Goal: Task Accomplishment & Management: Complete application form

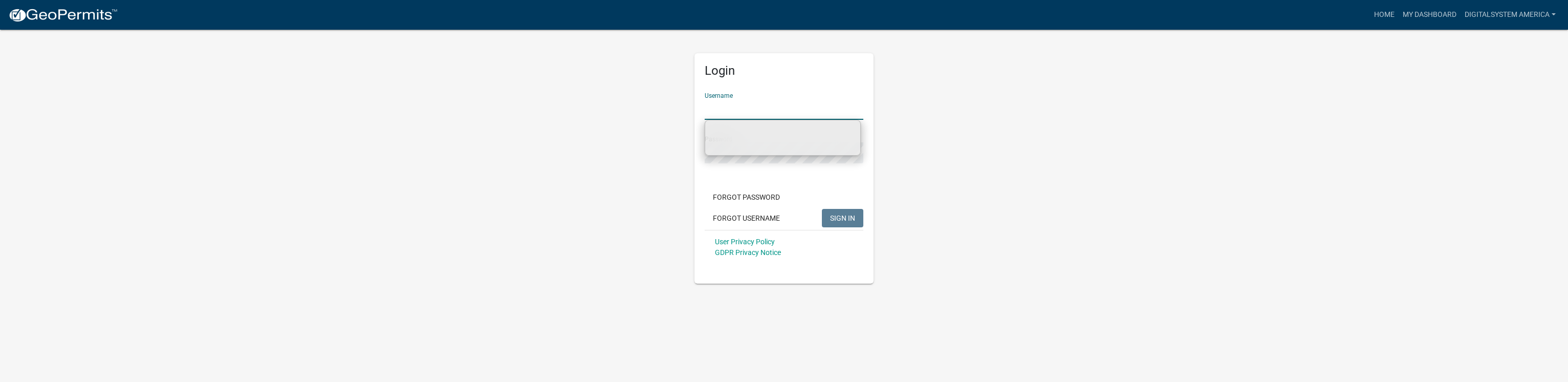
click at [724, 105] on input "Username" at bounding box center [784, 109] width 159 height 21
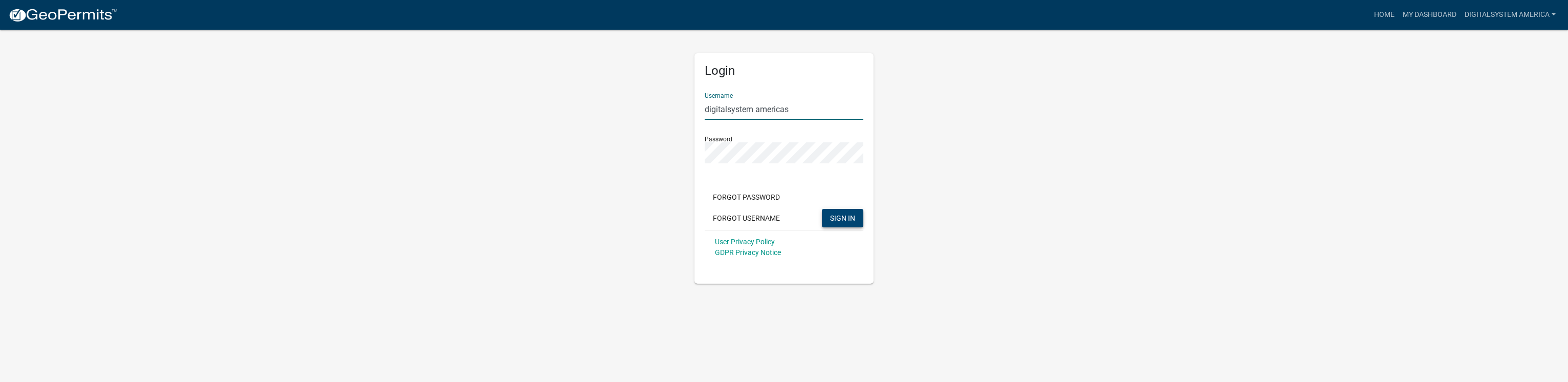
click at [844, 218] on span "SIGN IN" at bounding box center [842, 218] width 25 height 8
drag, startPoint x: 805, startPoint y: 108, endPoint x: 691, endPoint y: 109, distance: 114.0
click at [691, 109] on div "Login Username digitalsystem americas Password Forgot Password Forgot Username …" at bounding box center [783, 156] width 194 height 255
paste input "Digitalsystem America"
type input "Digitalsystem America"
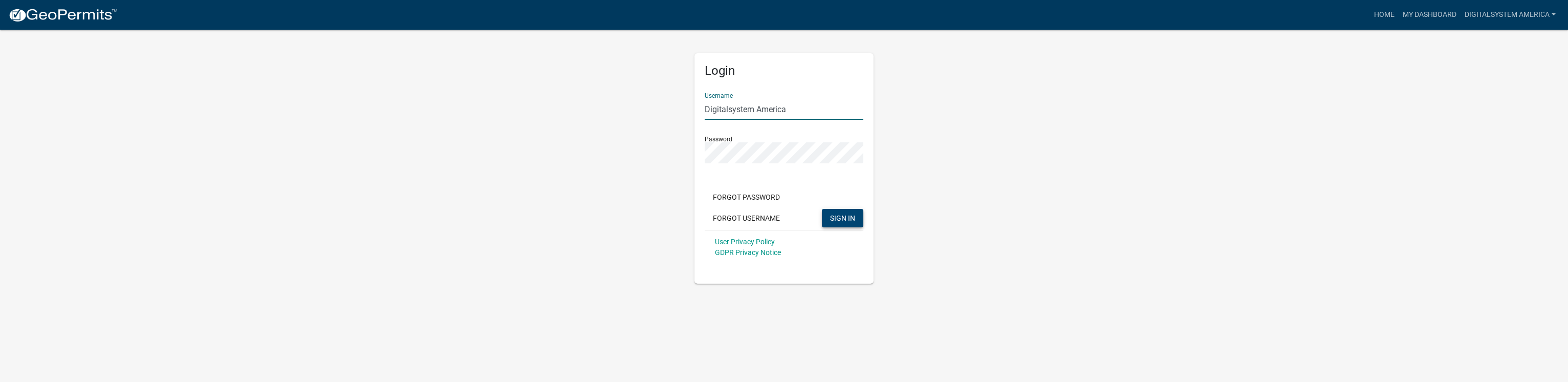
click at [834, 214] on span "SIGN IN" at bounding box center [842, 218] width 25 height 8
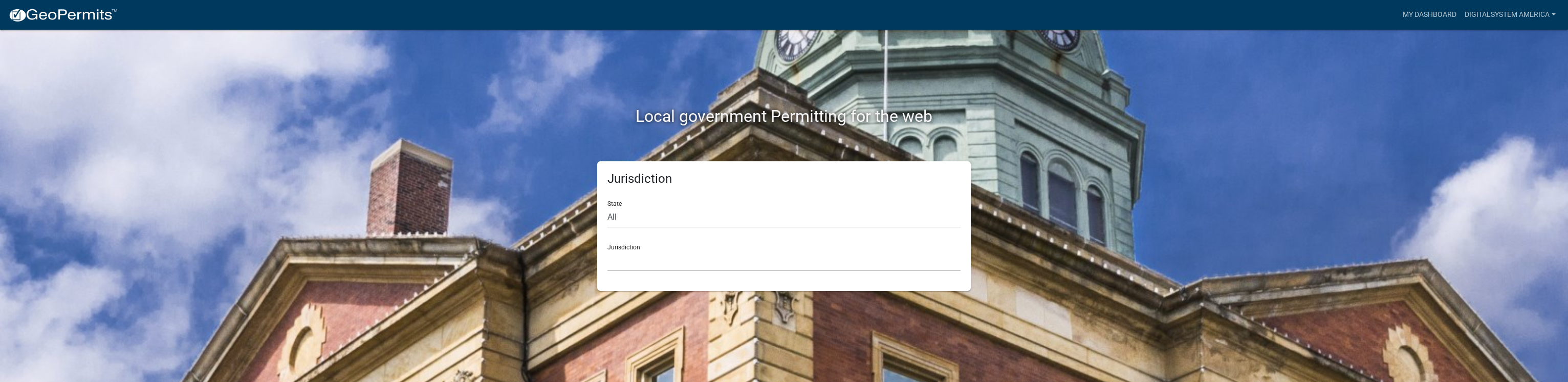
click at [623, 249] on div "Jurisdiction Custer County, Colorado Cook County, Georgia Crawford County, Geor…" at bounding box center [784, 254] width 353 height 35
click at [609, 212] on select "All Colorado Georgia Indiana Iowa Kansas Minnesota Ohio South Carolina Wisconsin" at bounding box center [784, 218] width 353 height 21
select select "Indiana"
click at [607, 207] on select "All Colorado Georgia Indiana Iowa Kansas Minnesota Ohio South Carolina Wisconsin" at bounding box center [784, 218] width 353 height 21
click at [634, 259] on select "City of Charlestown, Indiana City of Jeffersonville, Indiana City of Logansport…" at bounding box center [784, 261] width 353 height 21
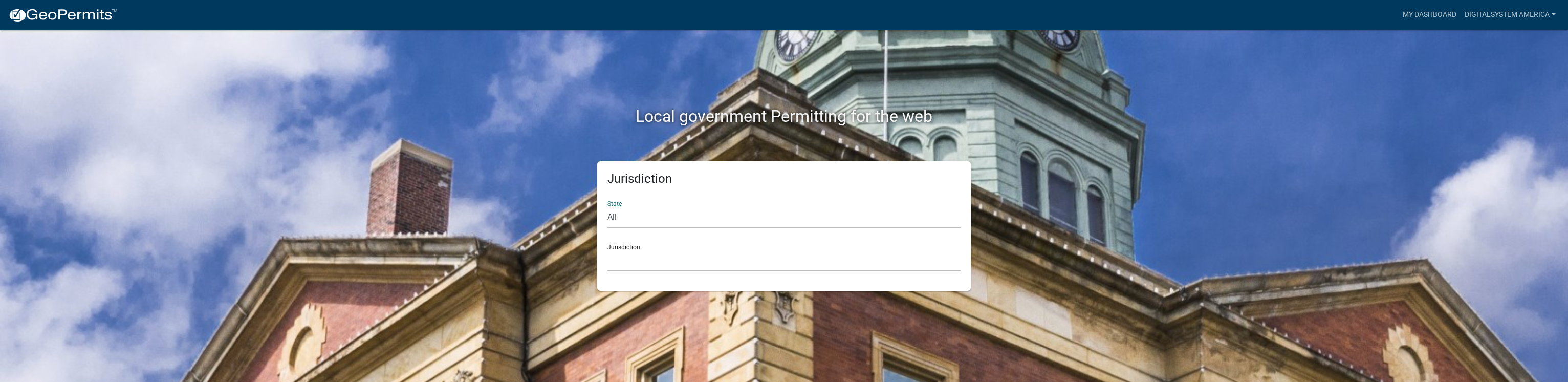
click at [619, 221] on select "All Colorado Georgia Indiana Iowa Kansas Minnesota Ohio South Carolina Wisconsin" at bounding box center [784, 218] width 353 height 21
select select "Indiana"
click at [607, 207] on select "All Colorado Georgia Indiana Iowa Kansas Minnesota Ohio South Carolina Wisconsin" at bounding box center [784, 218] width 353 height 21
click at [639, 252] on select "City of Charlestown, Indiana City of Jeffersonville, Indiana City of Logansport…" at bounding box center [784, 261] width 353 height 21
click at [667, 265] on select "City of Charlestown, Indiana City of Jeffersonville, Indiana City of Logansport…" at bounding box center [784, 261] width 353 height 21
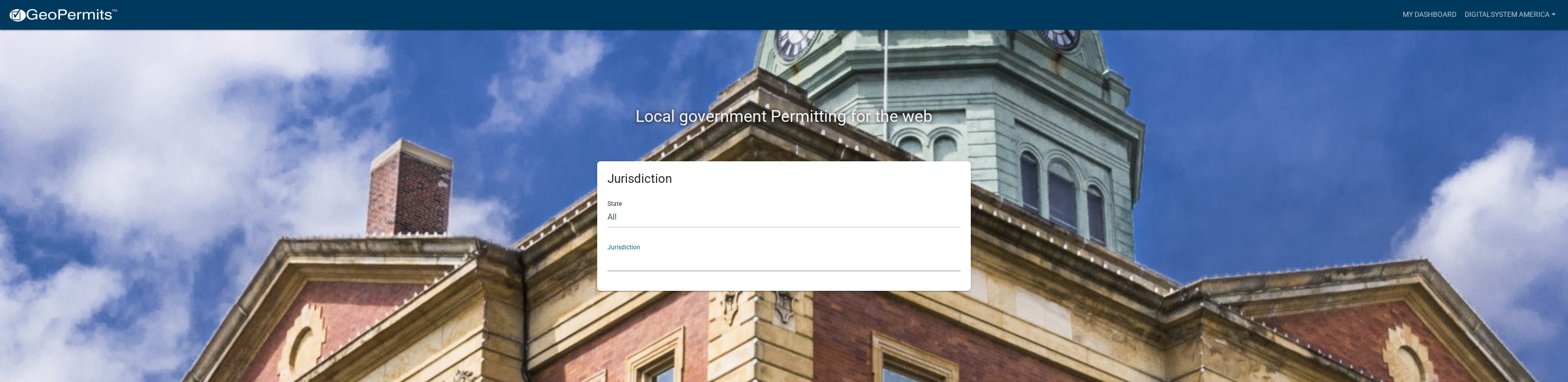
click at [646, 263] on select "City of Charlestown, Indiana City of Jeffersonville, Indiana City of Logansport…" at bounding box center [784, 261] width 353 height 21
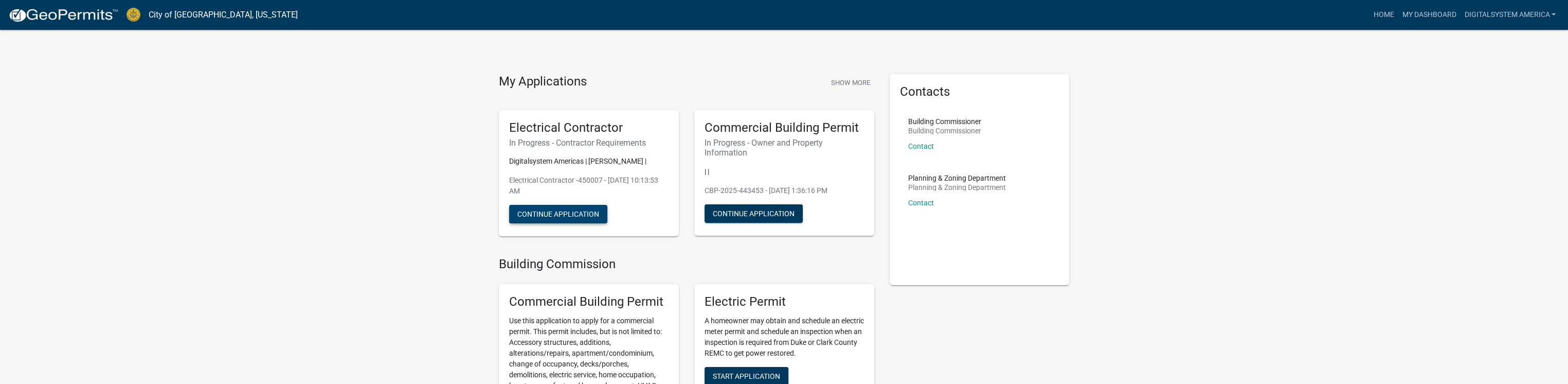
click at [561, 213] on button "Continue Application" at bounding box center [558, 214] width 98 height 18
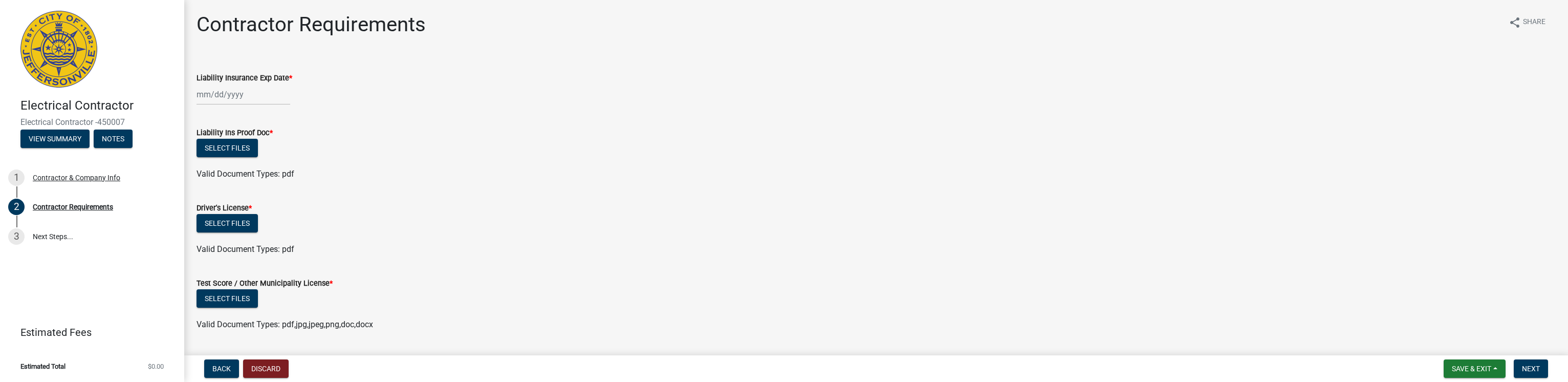
scroll to position [29, 0]
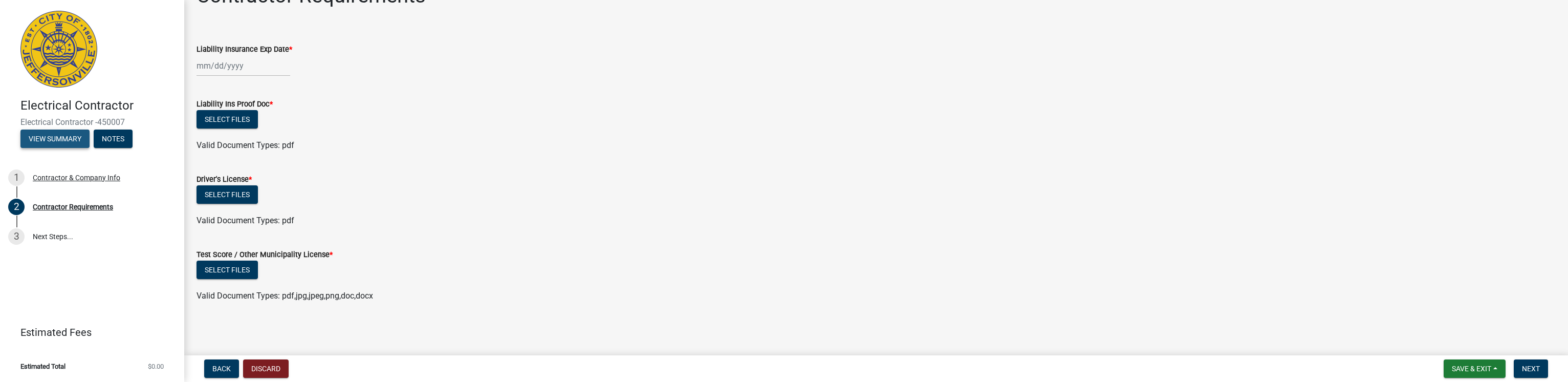
click at [61, 138] on button "View Summary" at bounding box center [55, 139] width 69 height 18
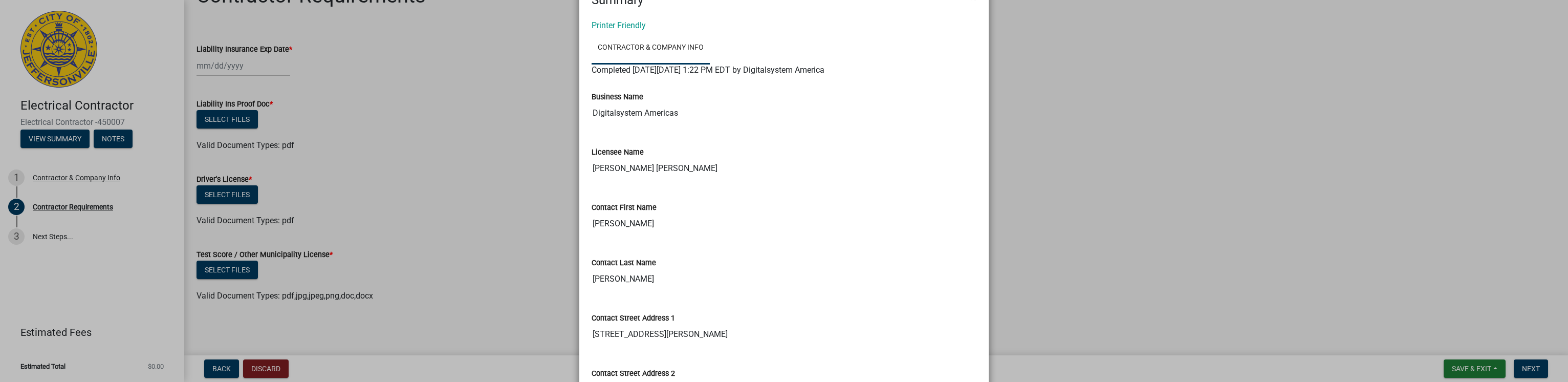
scroll to position [0, 0]
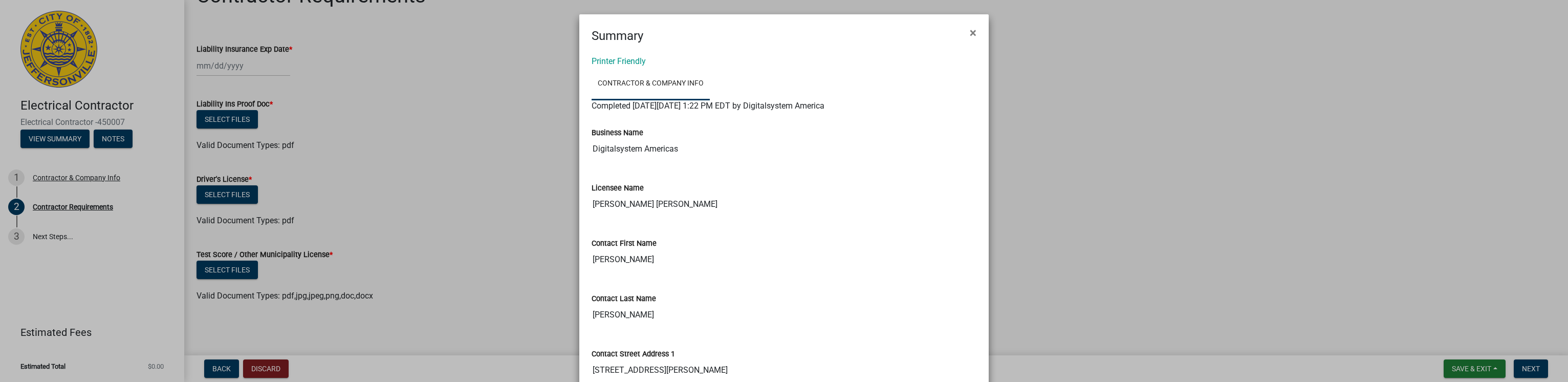
click at [396, 141] on ngb-modal-window "Summary × Printer Friendly Contractor & Company Info Completed On Tuesday, July…" at bounding box center [784, 191] width 1568 height 382
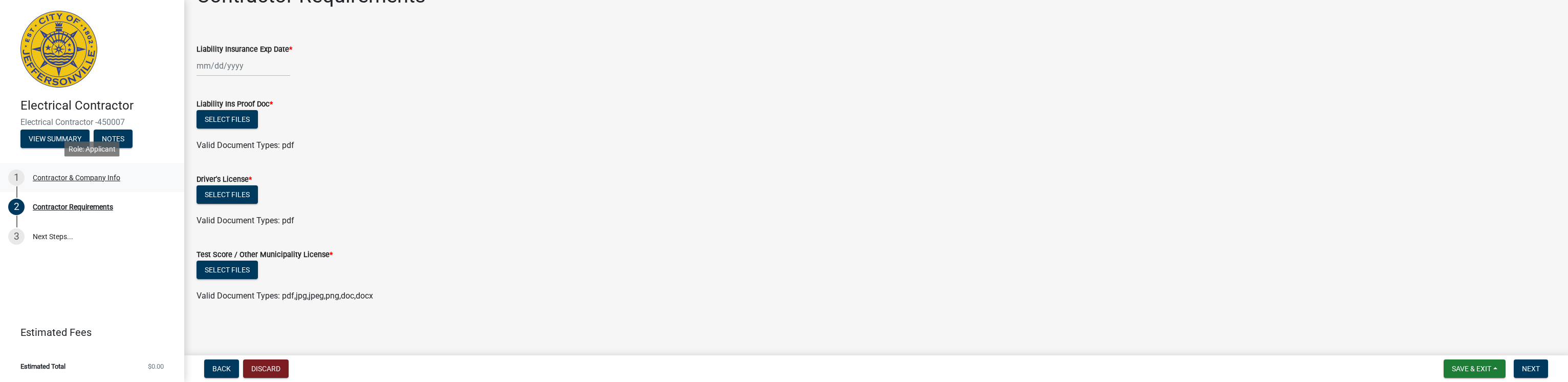
click at [61, 180] on div "Contractor & Company Info" at bounding box center [77, 178] width 88 height 7
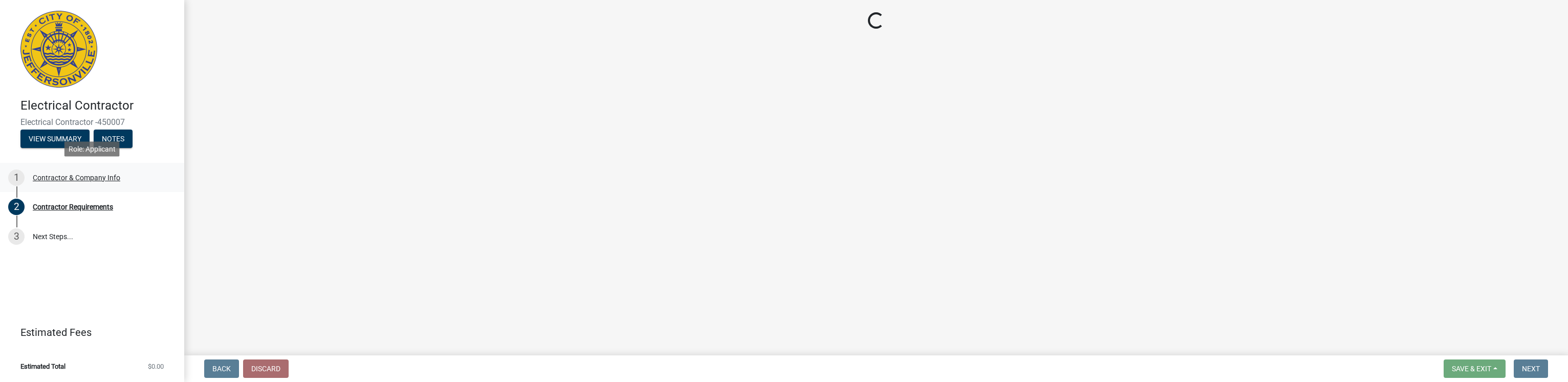
select select "CA"
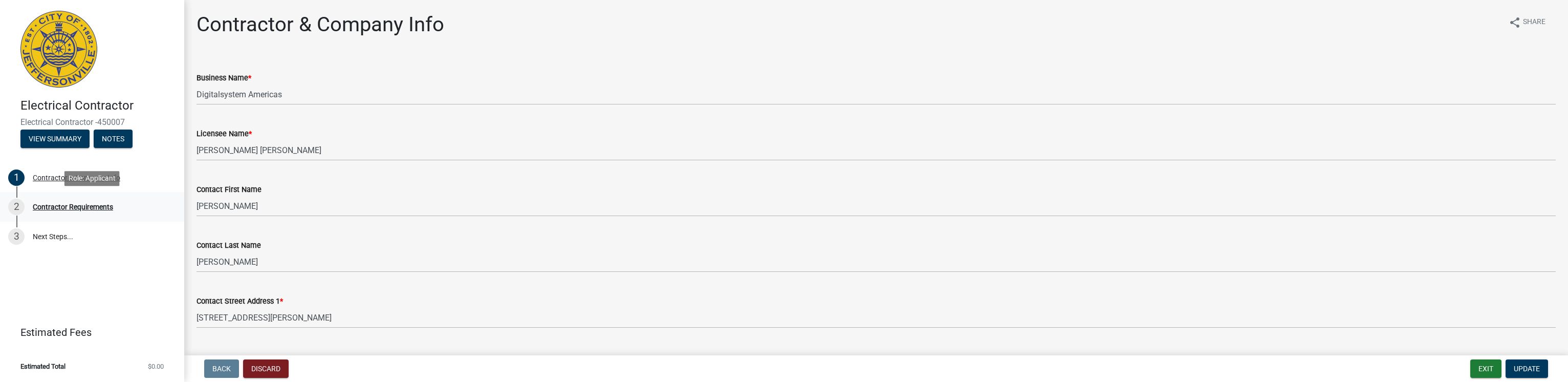
click at [63, 208] on div "Contractor Requirements" at bounding box center [73, 207] width 80 height 7
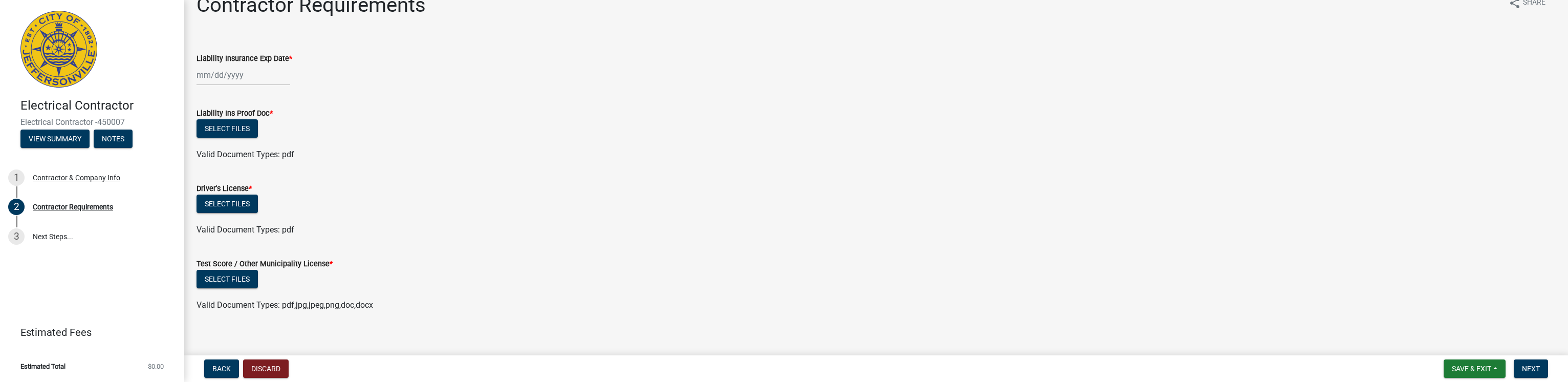
scroll to position [29, 0]
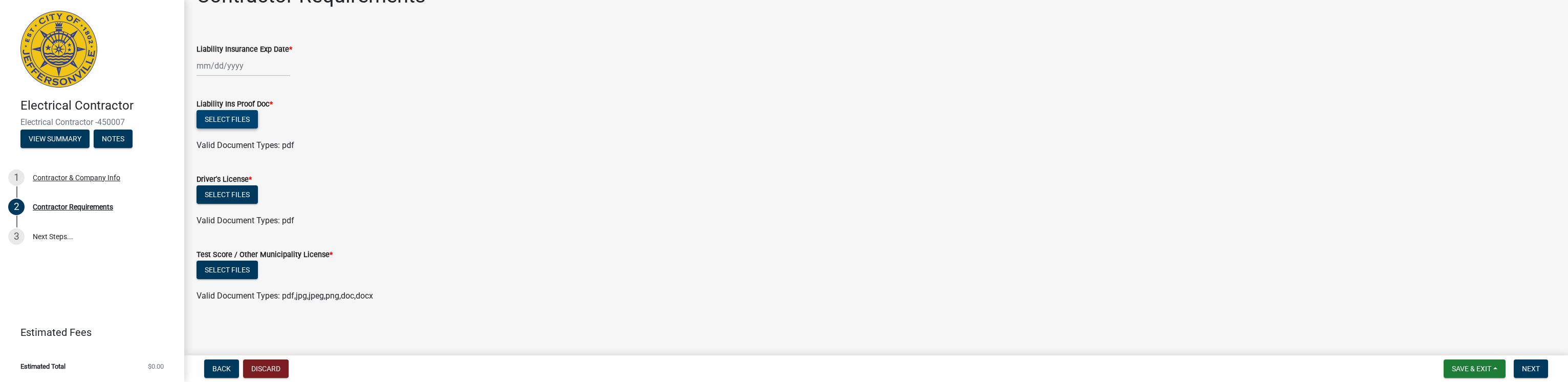
click at [230, 116] on button "Select files" at bounding box center [227, 119] width 61 height 18
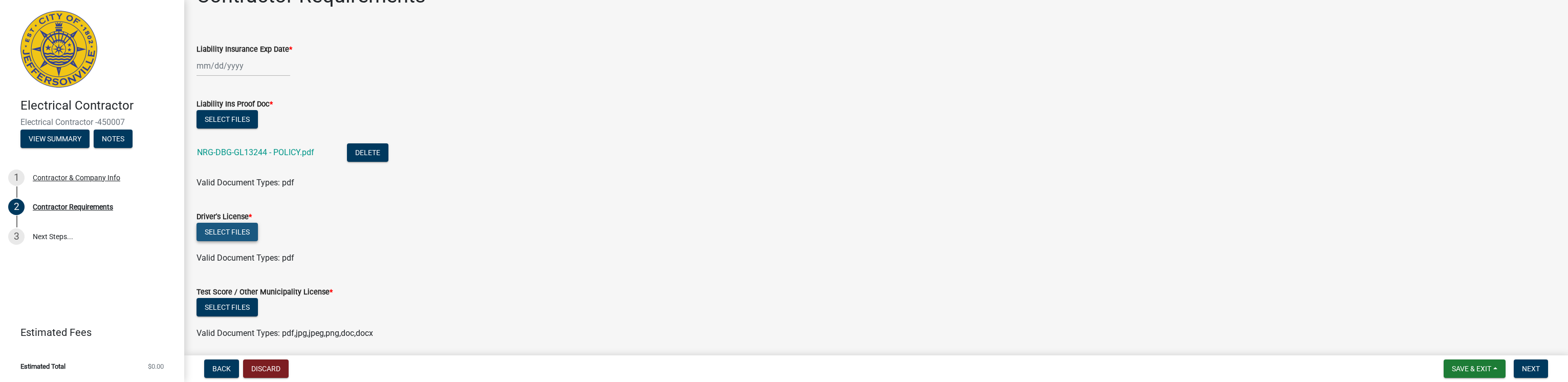
click at [228, 229] on button "Select files" at bounding box center [227, 232] width 61 height 18
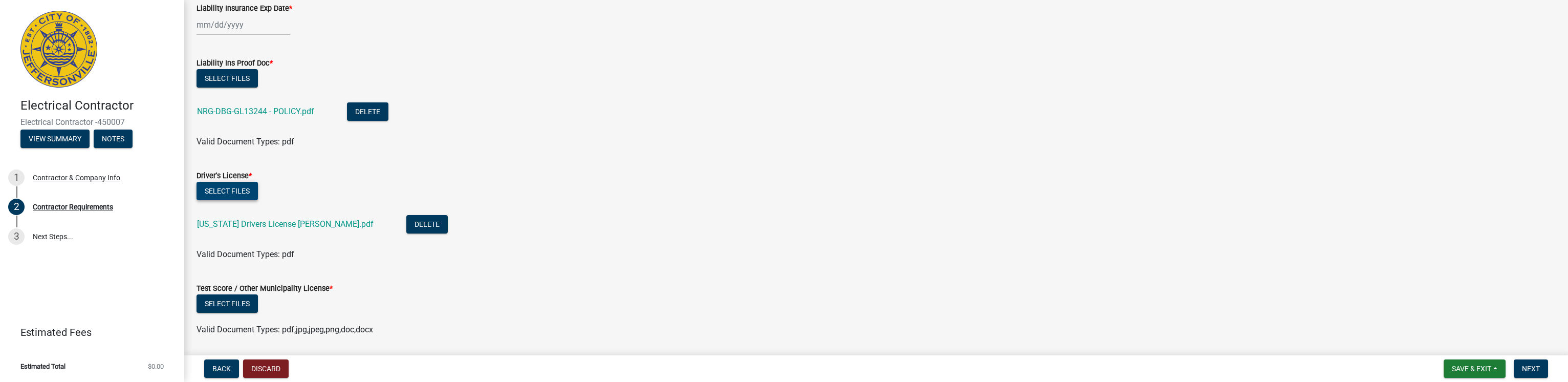
scroll to position [103, 0]
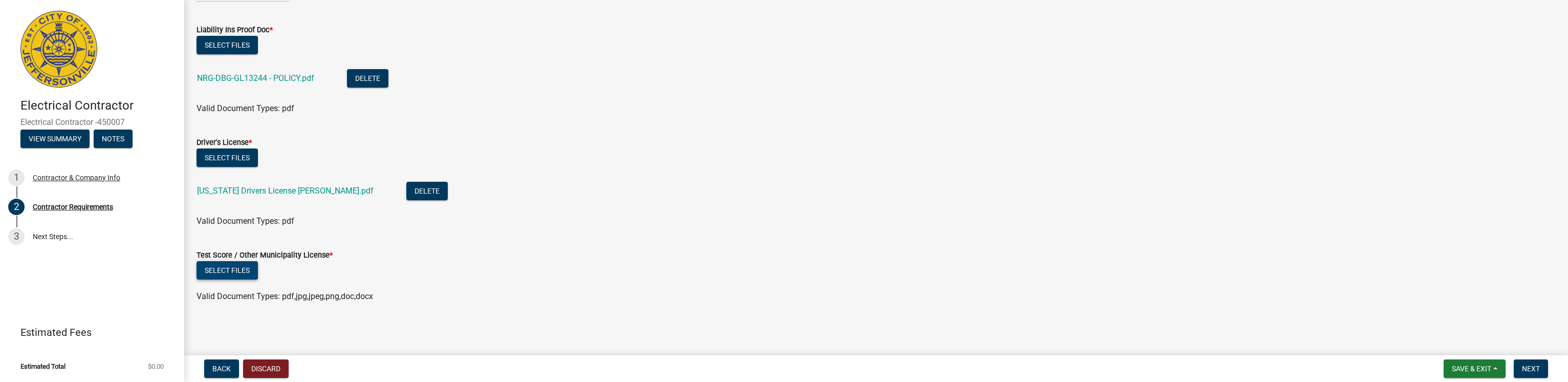
click at [219, 266] on button "Select files" at bounding box center [227, 271] width 61 height 18
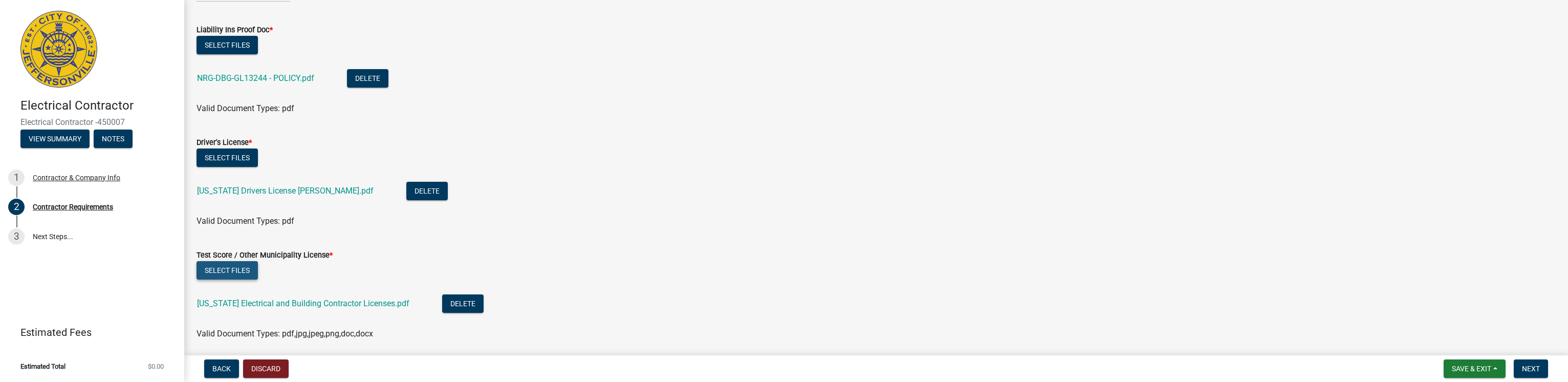
click at [226, 269] on button "Select files" at bounding box center [227, 271] width 61 height 18
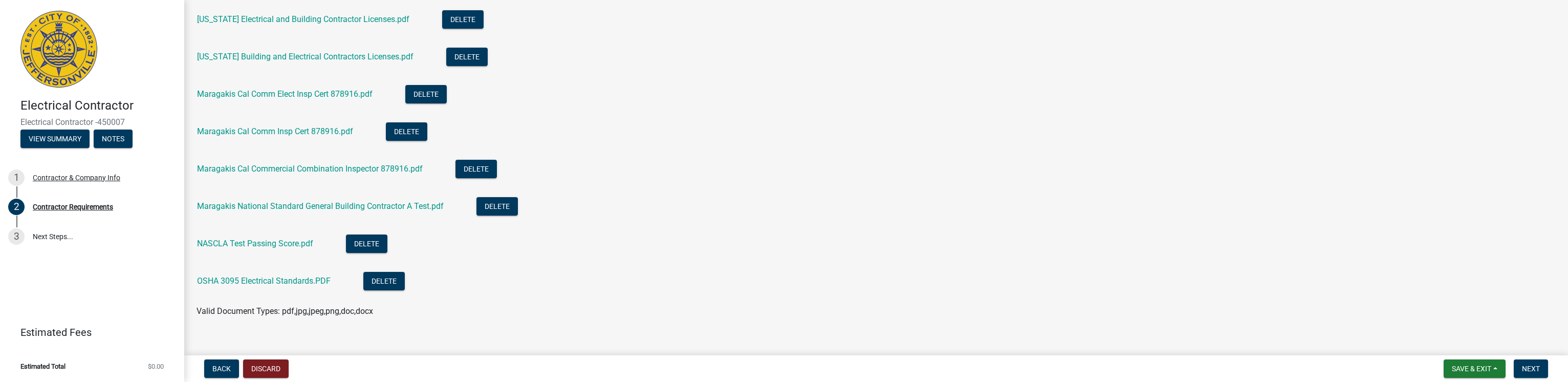
scroll to position [402, 0]
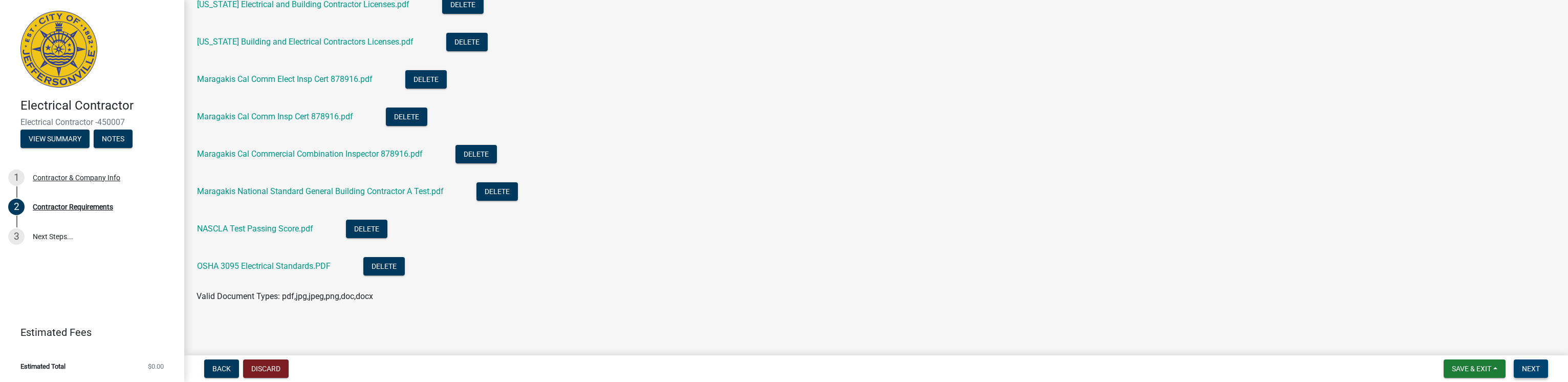
click at [1533, 367] on span "Next" at bounding box center [1530, 369] width 18 height 8
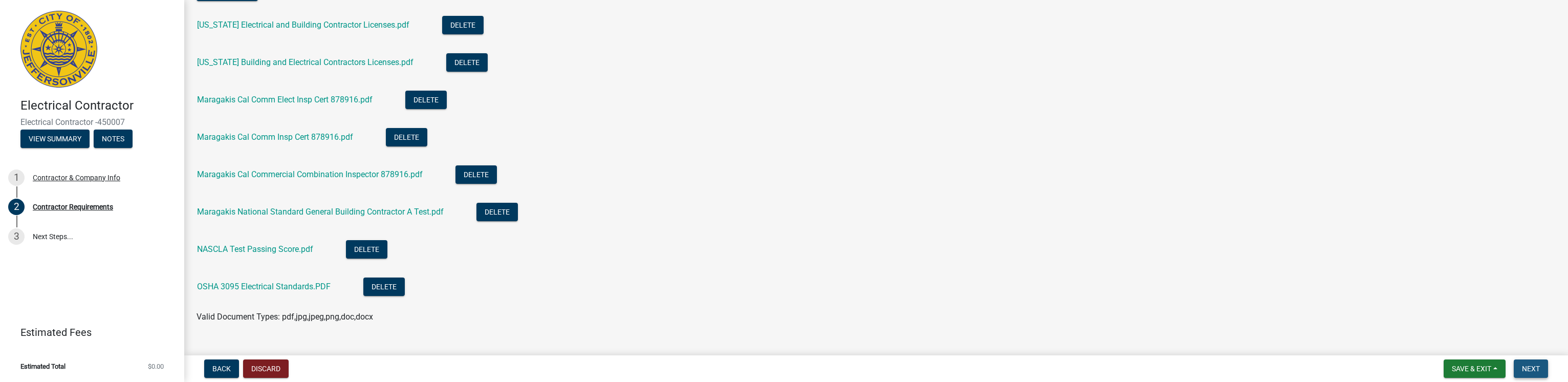
scroll to position [423, 0]
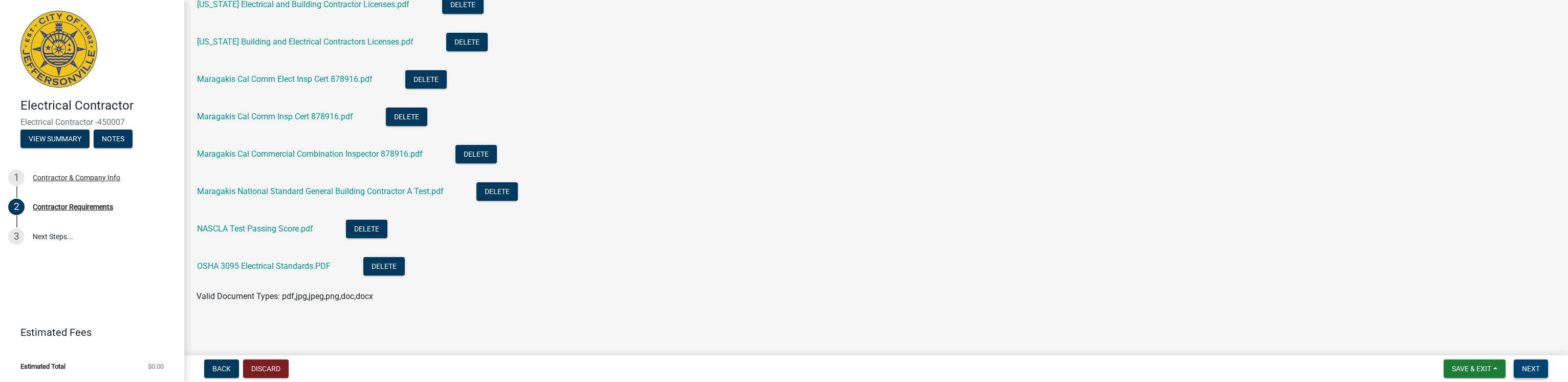
click at [1531, 366] on span "Next" at bounding box center [1530, 369] width 18 height 8
click at [1463, 365] on span "Save & Exit" at bounding box center [1471, 369] width 40 height 8
click at [1449, 317] on button "Save" at bounding box center [1465, 317] width 82 height 24
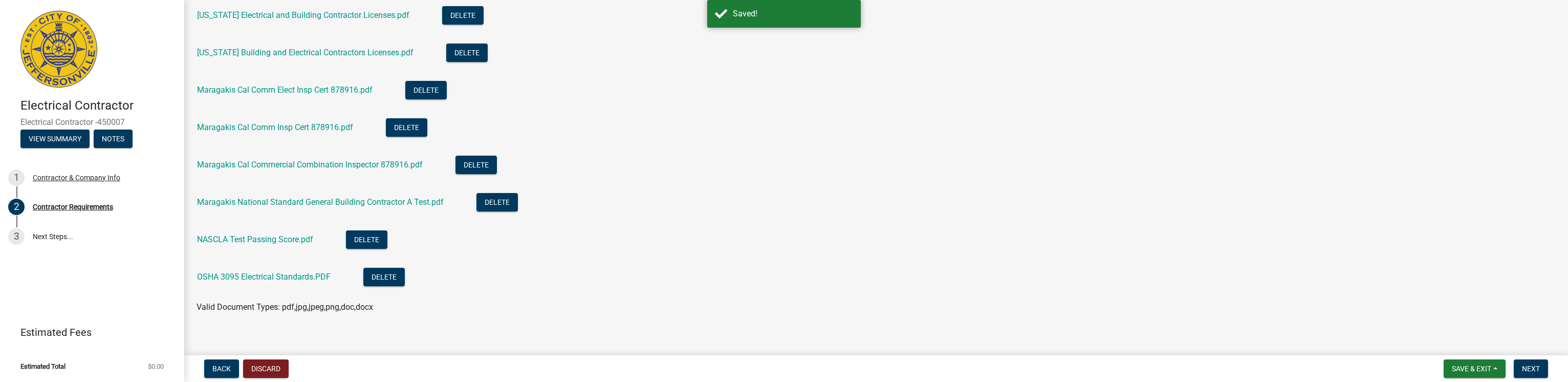
scroll to position [402, 0]
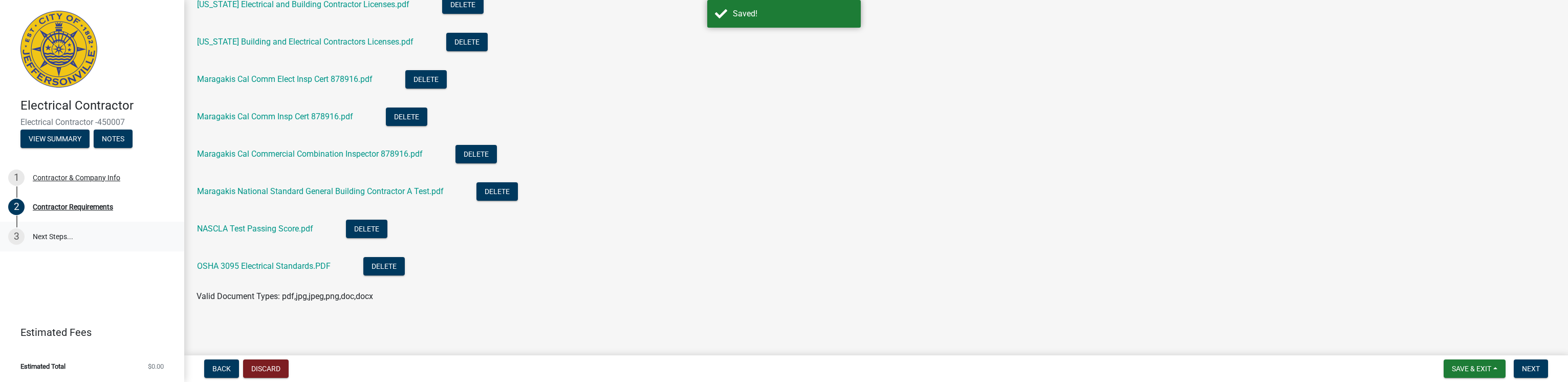
click at [43, 238] on link "3 Next Steps..." at bounding box center [92, 236] width 184 height 30
click at [36, 236] on link "3 Next Steps..." at bounding box center [92, 236] width 184 height 30
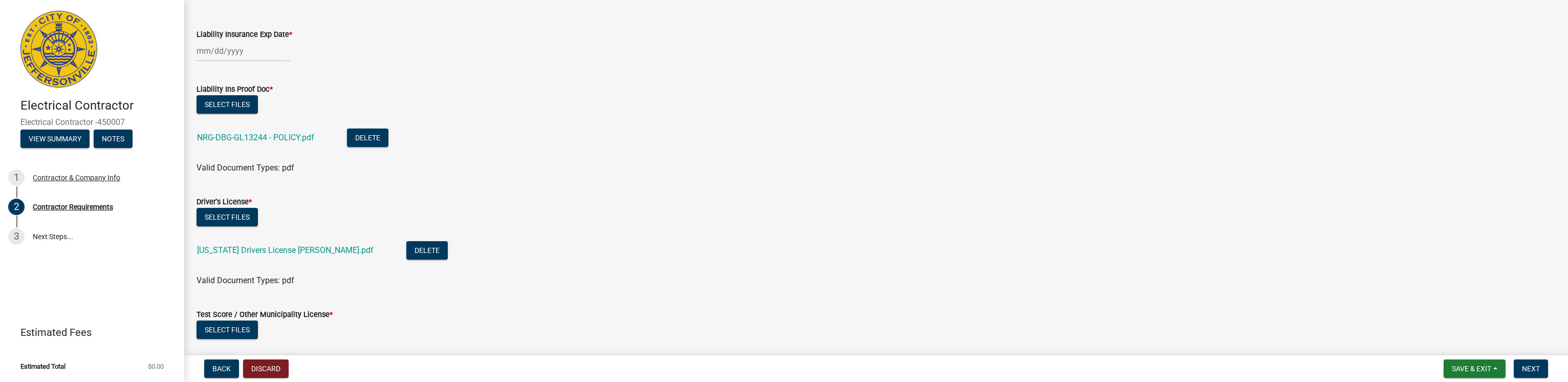
scroll to position [0, 0]
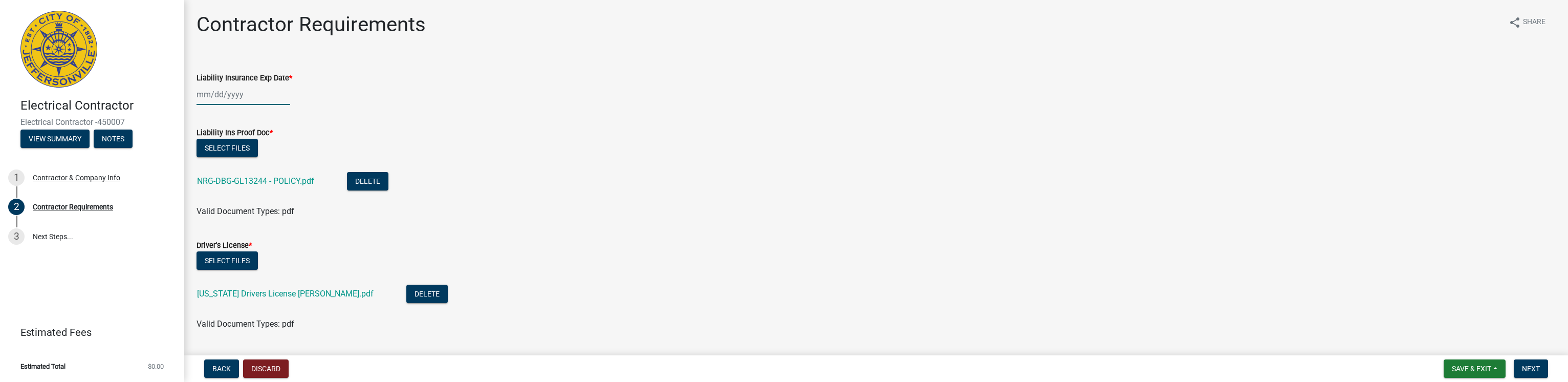
click at [205, 93] on div at bounding box center [243, 94] width 94 height 21
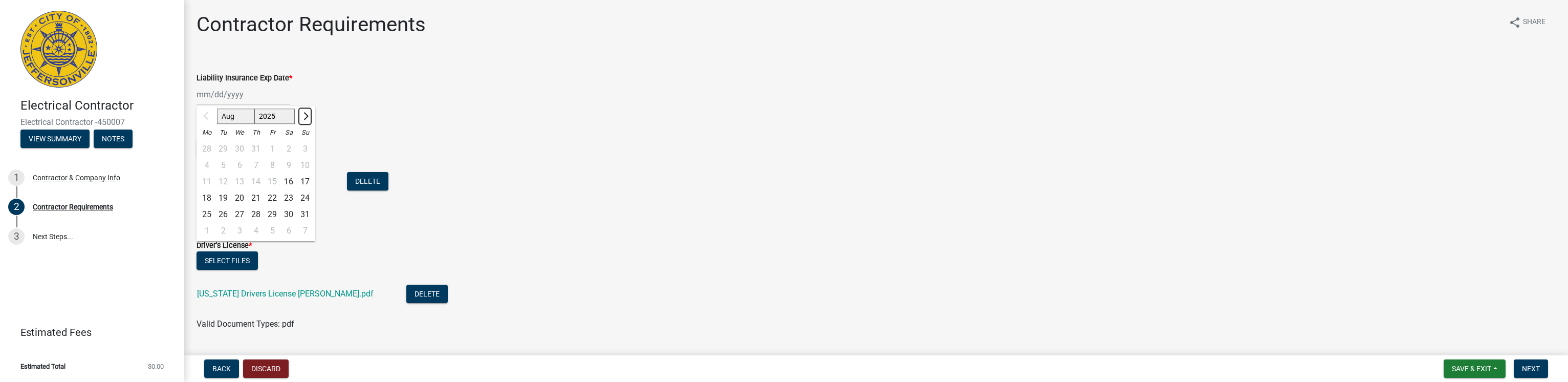
click at [303, 114] on span "Next month" at bounding box center [304, 116] width 8 height 8
click at [303, 115] on span "Next month" at bounding box center [304, 116] width 8 height 8
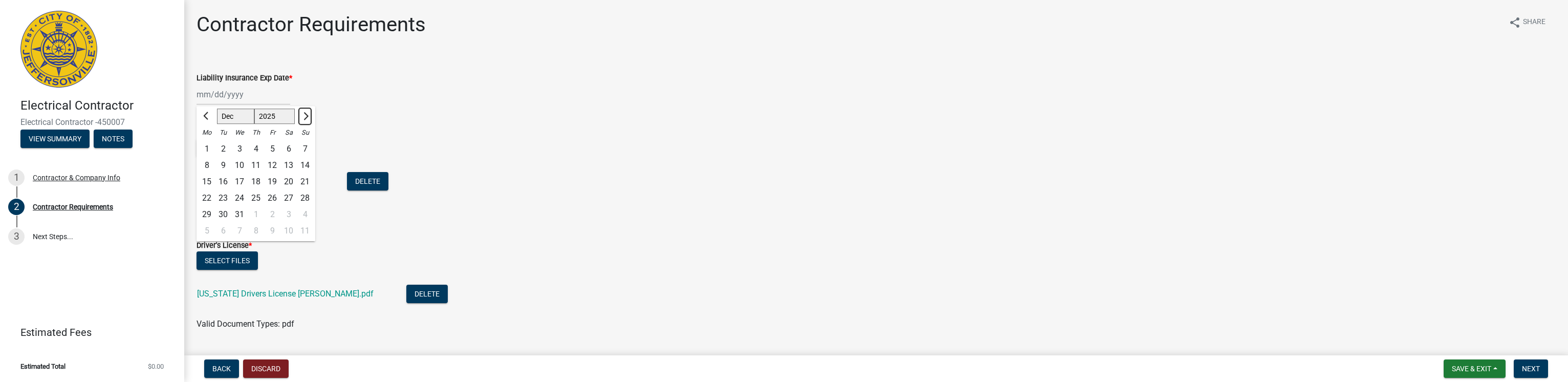
select select "1"
select select "2026"
click at [303, 115] on span "Next month" at bounding box center [304, 116] width 8 height 8
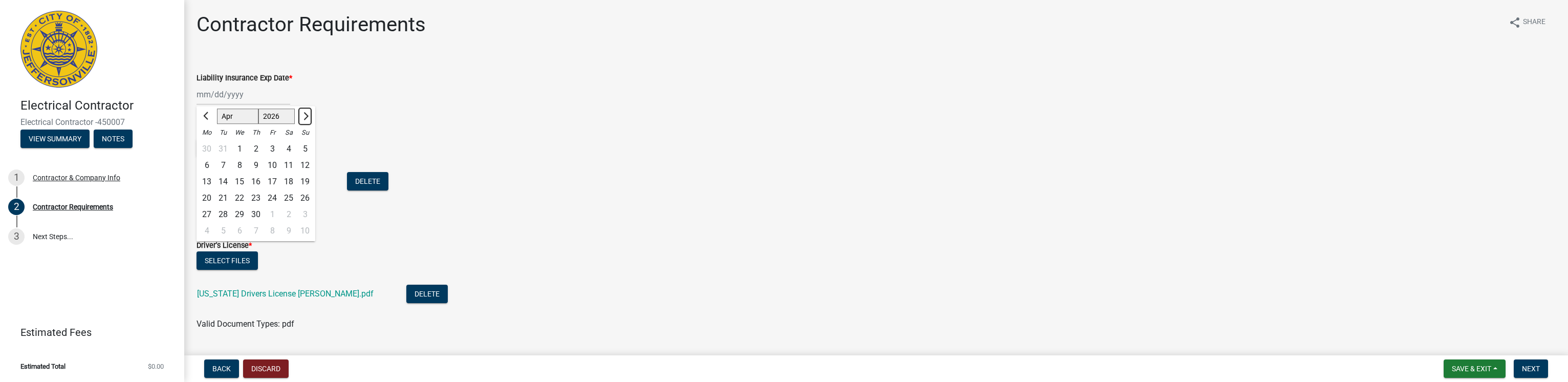
click at [303, 115] on span "Next month" at bounding box center [304, 116] width 8 height 8
select select "5"
click at [270, 196] on div "22" at bounding box center [272, 198] width 16 height 16
type input "05/22/2026"
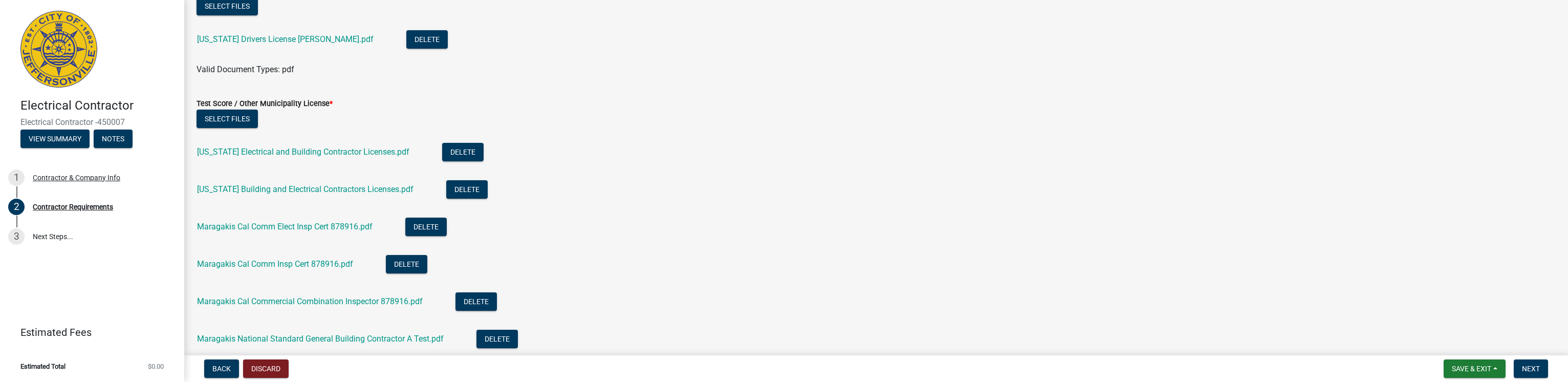
scroll to position [256, 0]
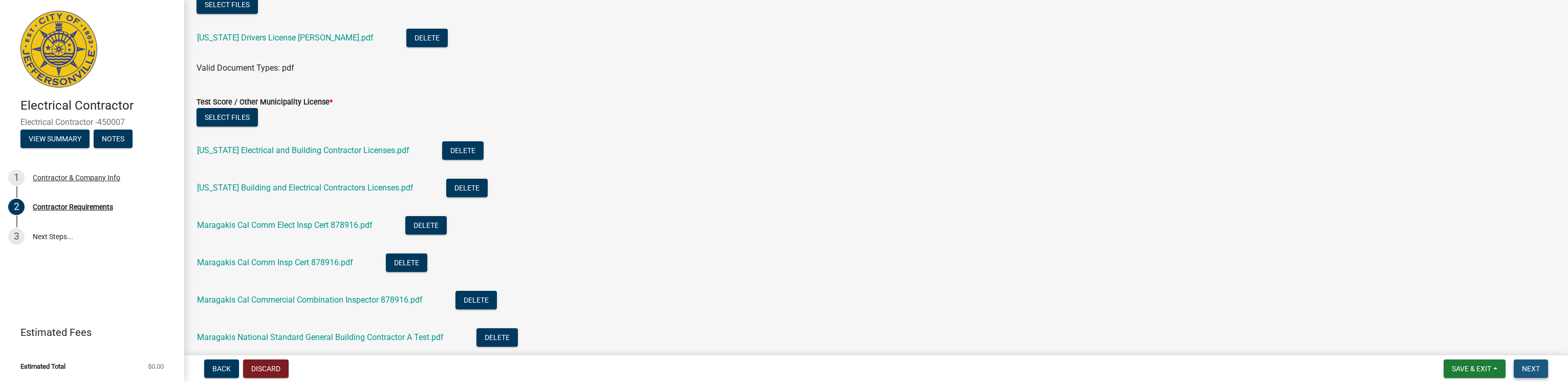
click at [1531, 364] on button "Next" at bounding box center [1531, 369] width 34 height 18
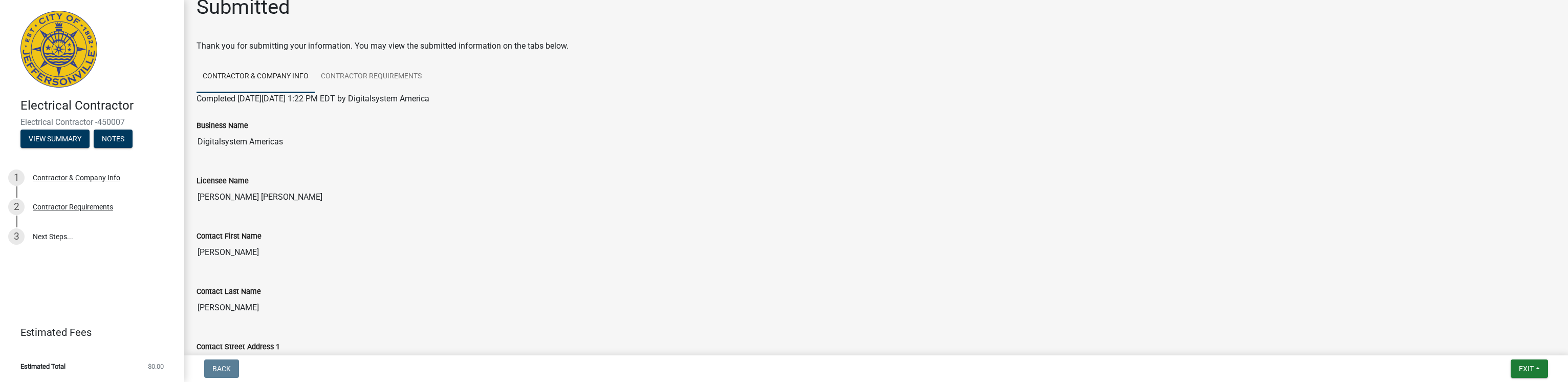
scroll to position [0, 0]
